Goal: Transaction & Acquisition: Purchase product/service

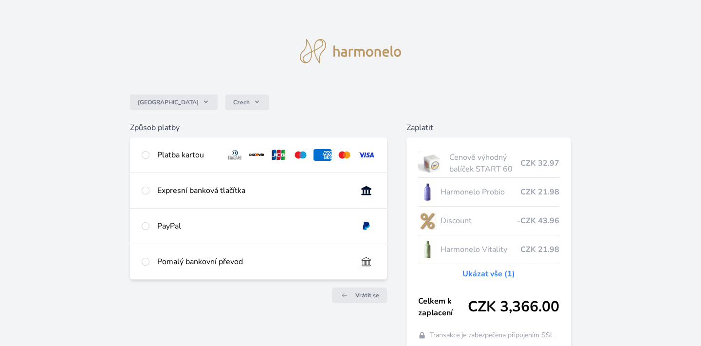
click at [204, 159] on div "Platba kartou" at bounding box center [187, 155] width 61 height 12
radio input "true"
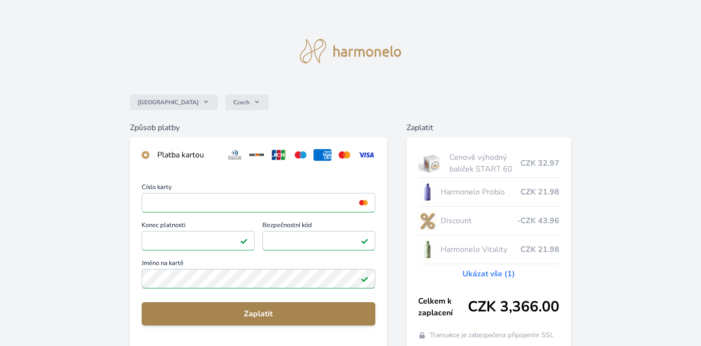
click at [277, 314] on span "Zaplatit" at bounding box center [258, 314] width 218 height 12
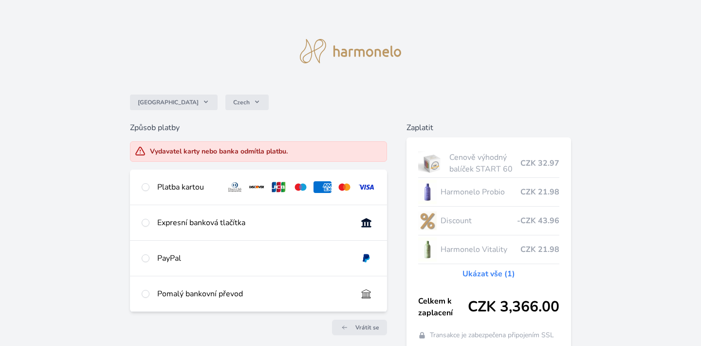
click at [198, 187] on div "Platba kartou" at bounding box center [187, 187] width 61 height 12
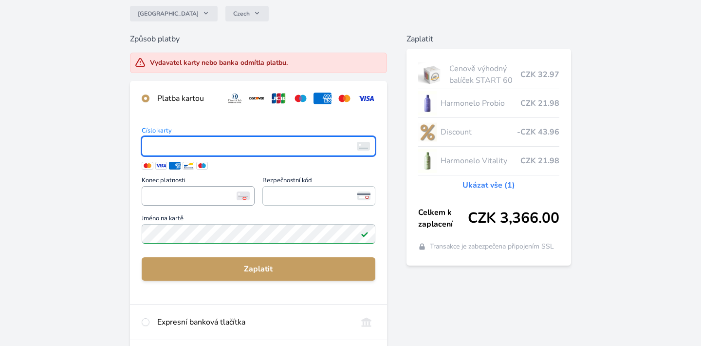
scroll to position [157, 0]
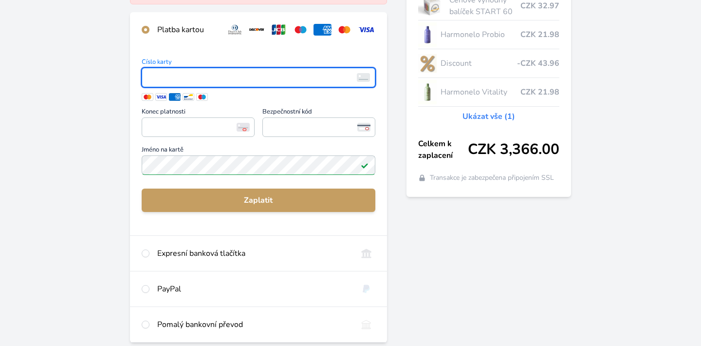
click at [173, 291] on div "PayPal" at bounding box center [253, 289] width 192 height 12
radio input "false"
radio input "true"
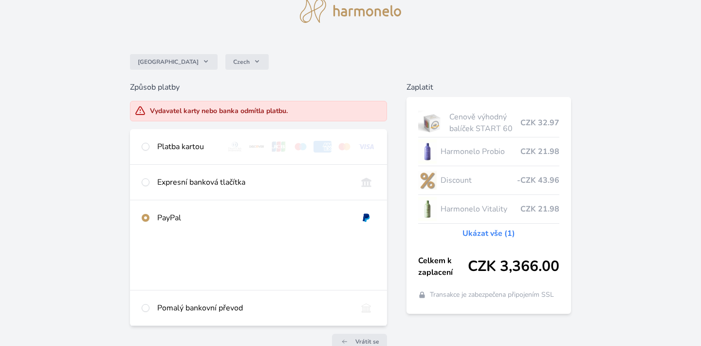
scroll to position [37, 0]
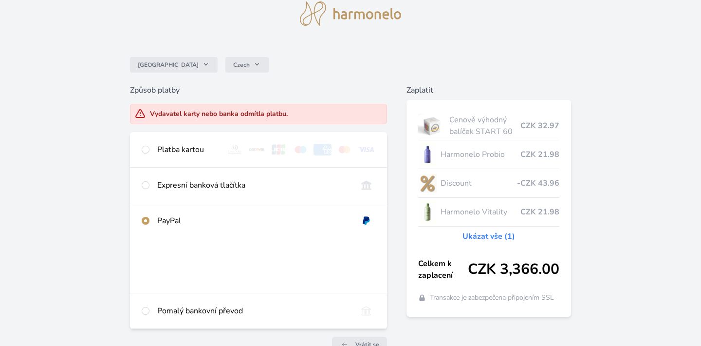
click at [190, 148] on div "Platba kartou" at bounding box center [187, 150] width 61 height 12
radio input "true"
radio input "false"
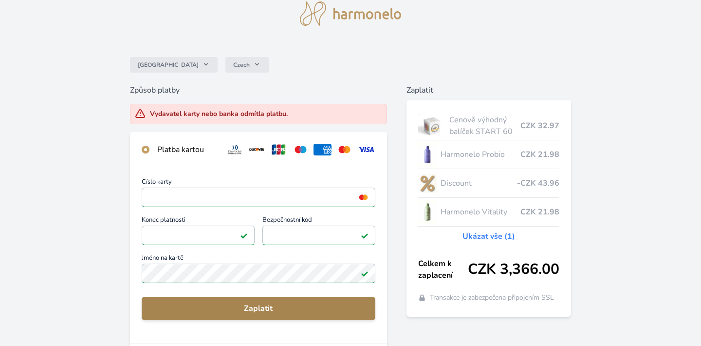
click at [263, 309] on span "Zaplatit" at bounding box center [258, 308] width 218 height 12
